Goal: Download file/media

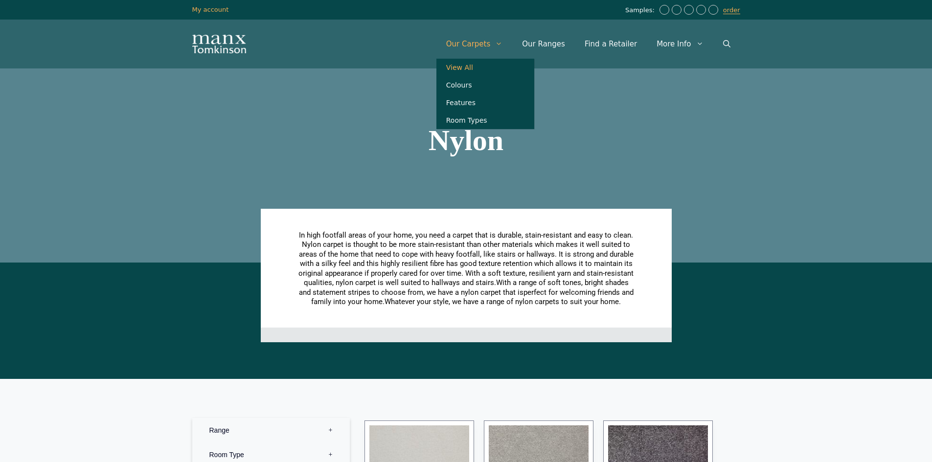
click at [482, 69] on link "View All" at bounding box center [485, 68] width 98 height 18
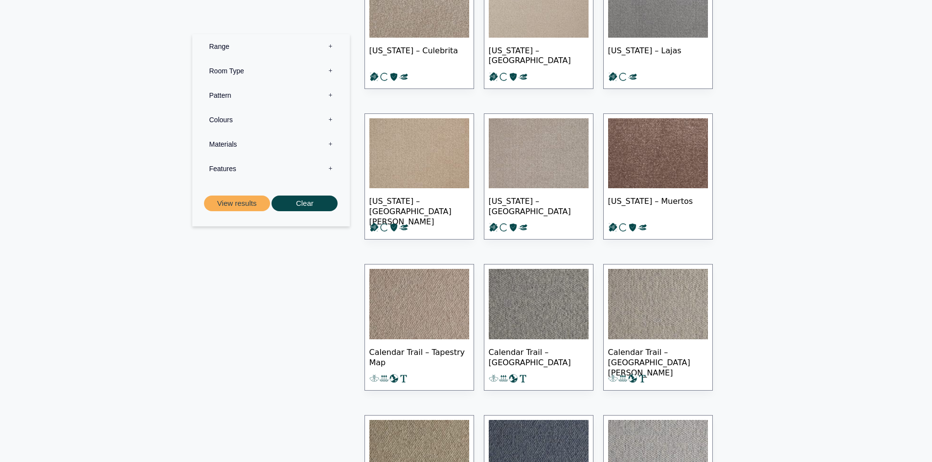
scroll to position [147, 0]
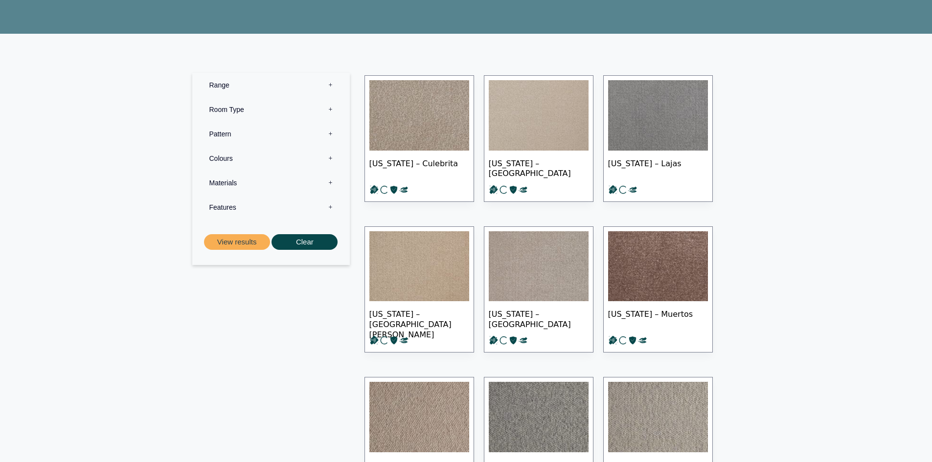
click at [409, 255] on img at bounding box center [419, 266] width 100 height 70
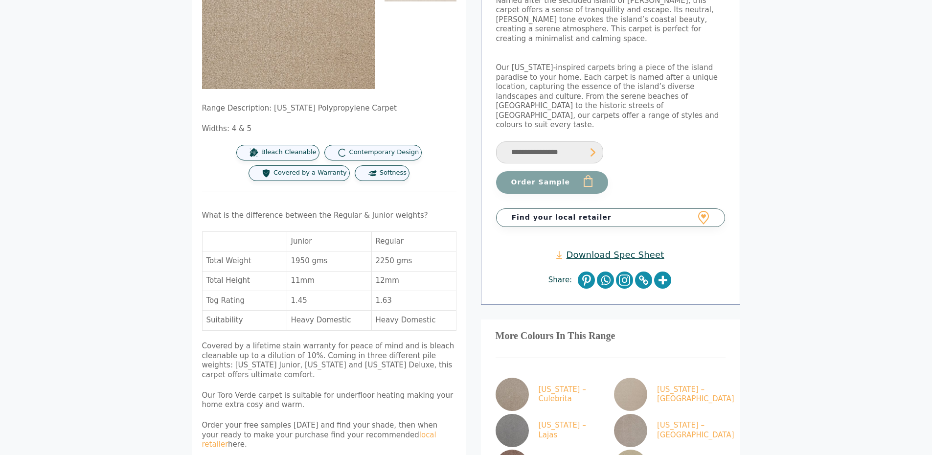
scroll to position [196, 0]
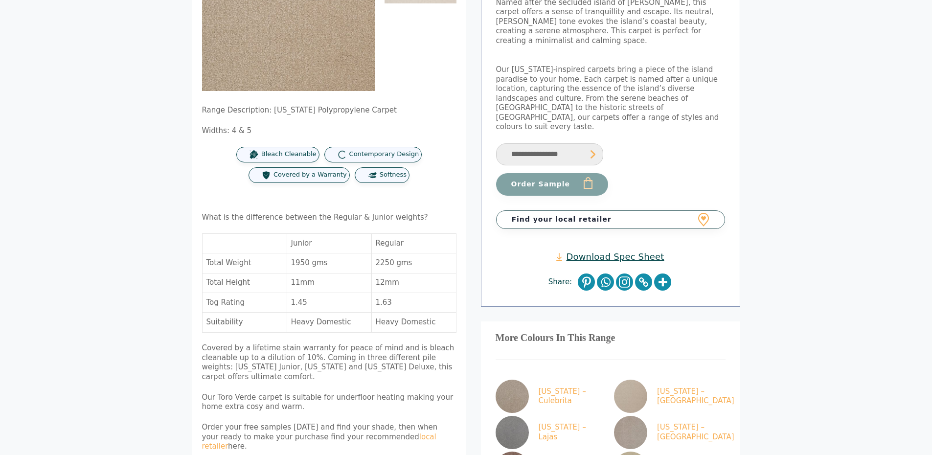
click at [641, 251] on link "Download Spec Sheet" at bounding box center [610, 256] width 108 height 11
